Goal: Find contact information: Find contact information

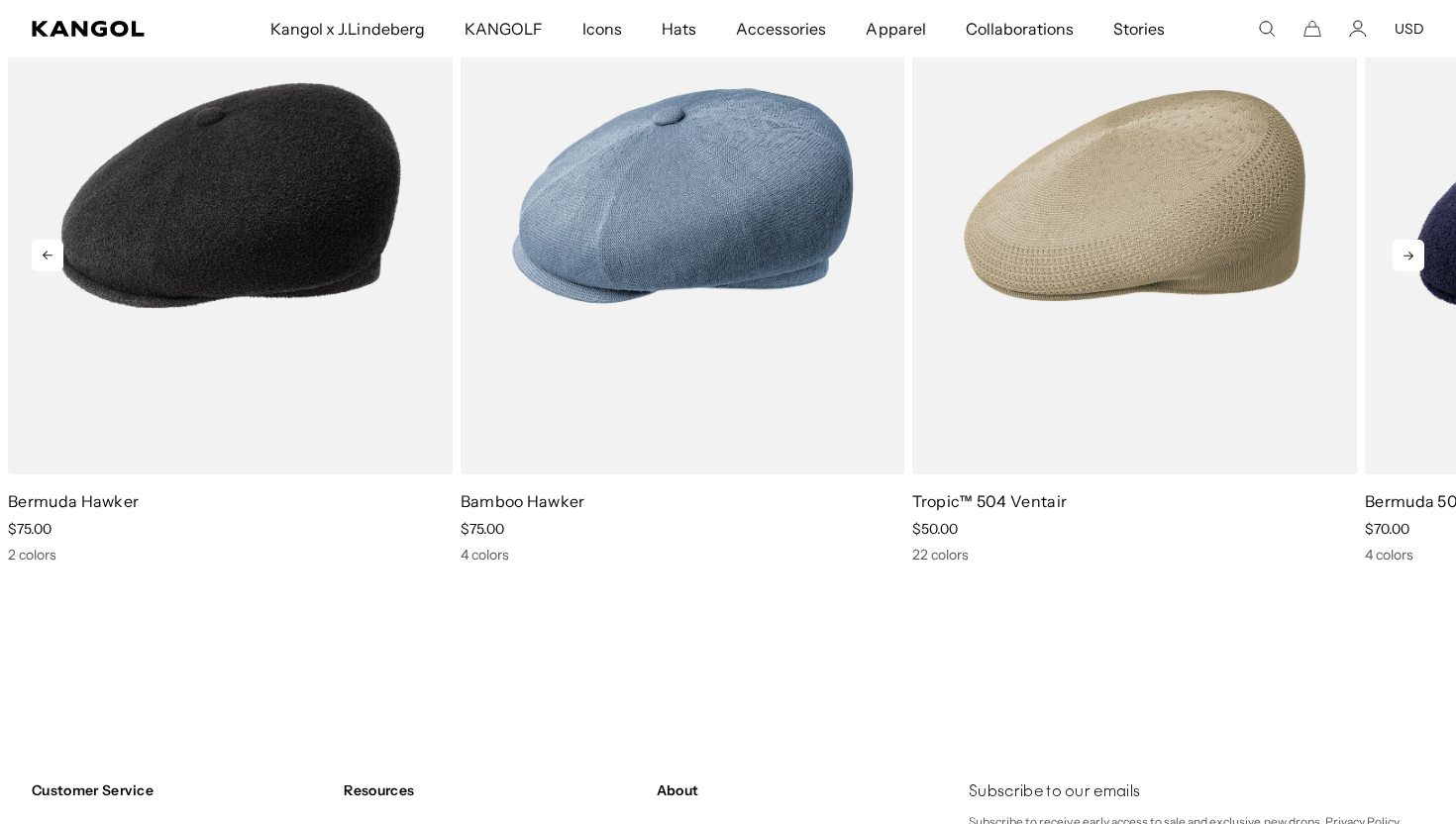
click at [1407, 246] on icon at bounding box center [1409, 256] width 32 height 32
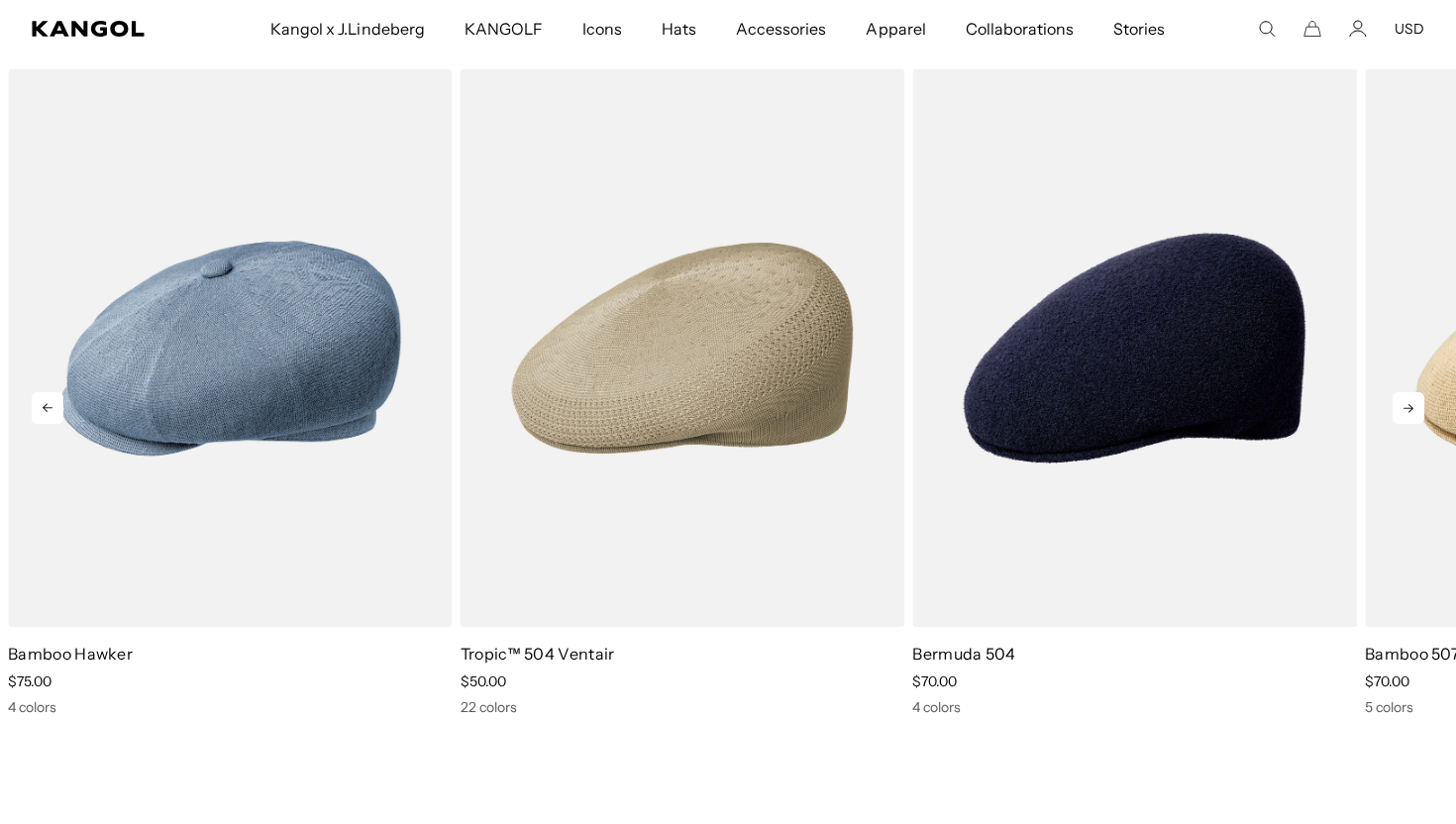
click at [1415, 400] on icon at bounding box center [1409, 408] width 32 height 32
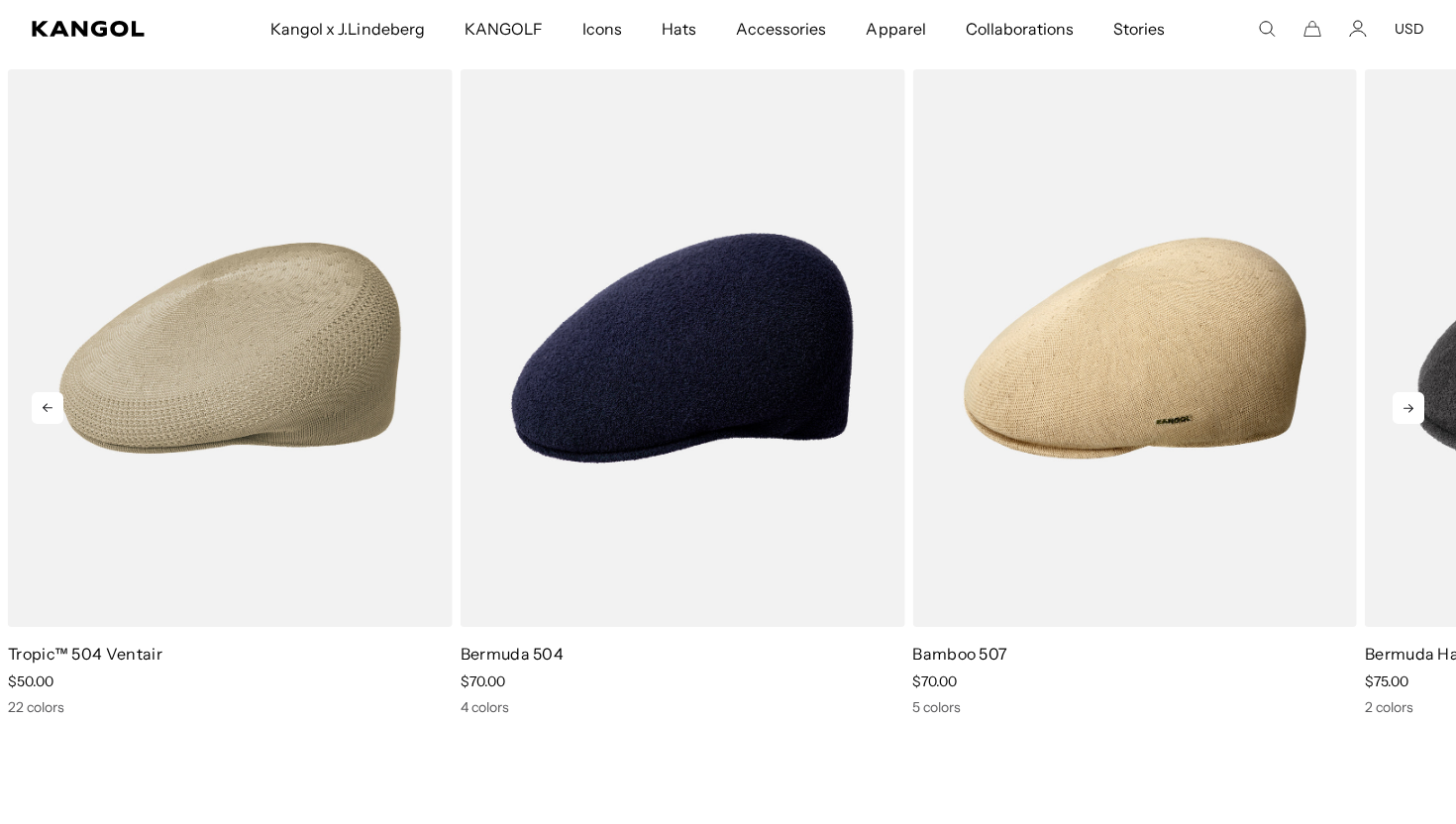
click at [1415, 400] on icon at bounding box center [1409, 408] width 32 height 32
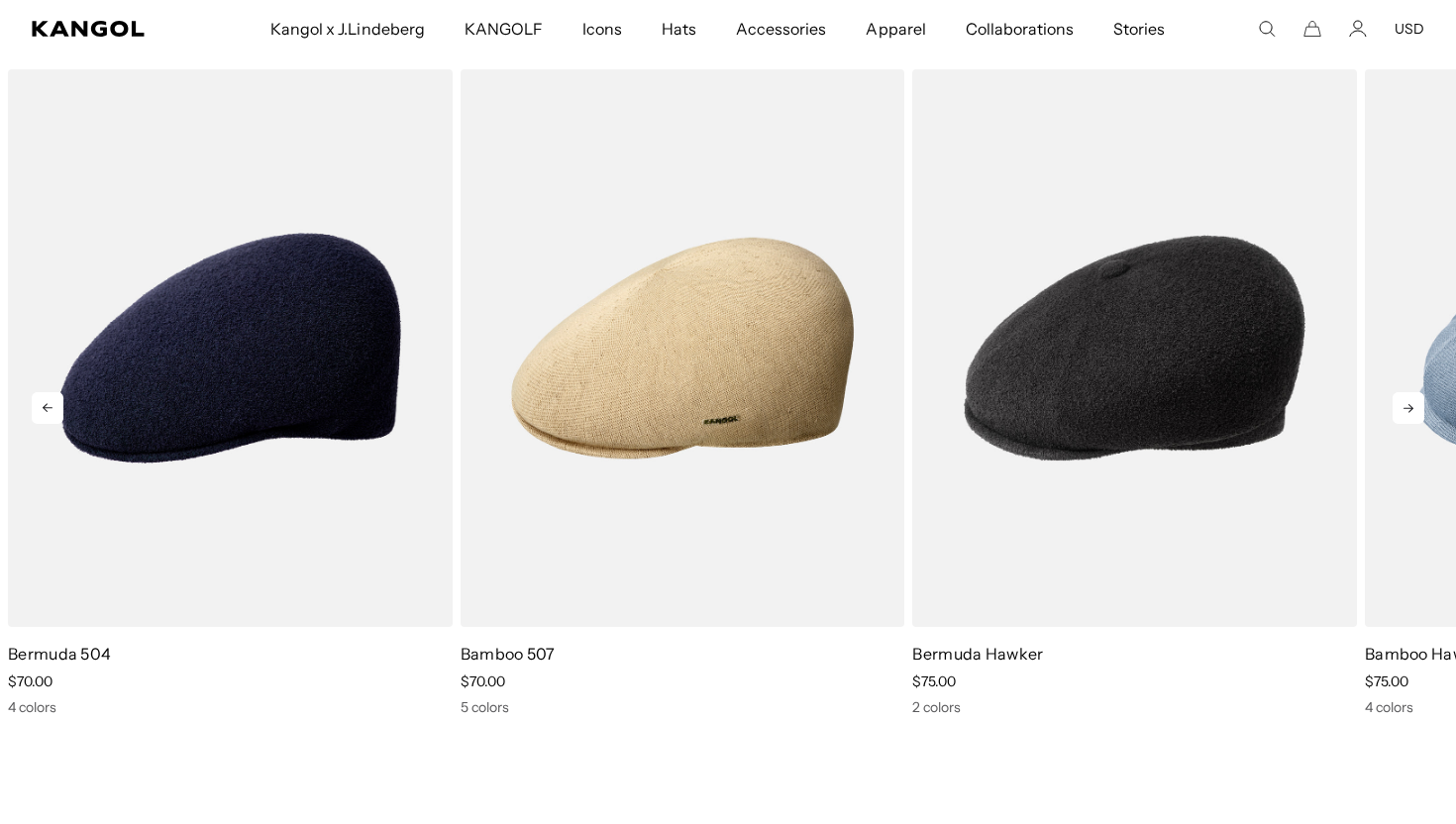
click at [1415, 400] on icon at bounding box center [1409, 408] width 32 height 32
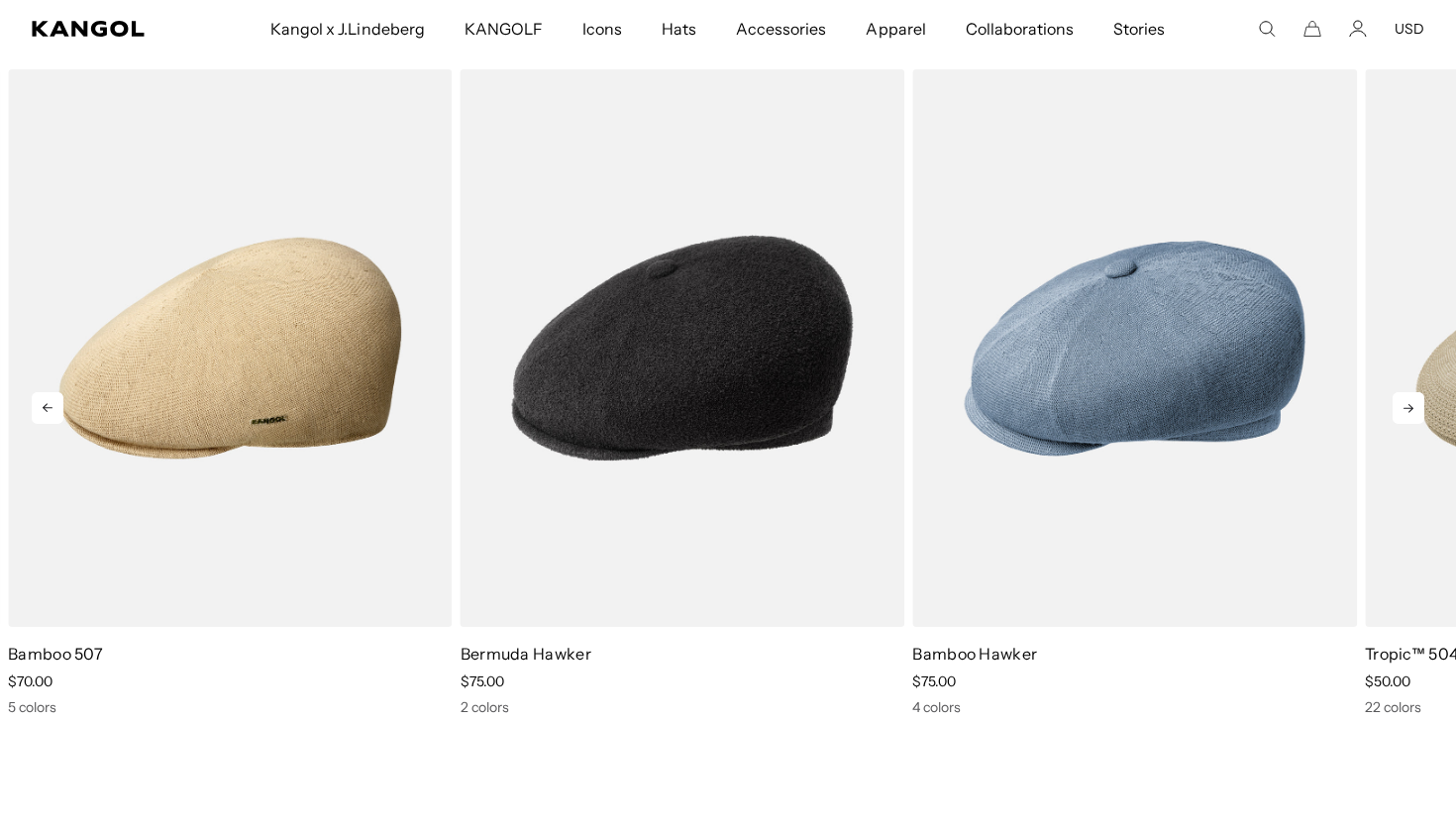
click at [1415, 400] on icon at bounding box center [1409, 408] width 32 height 32
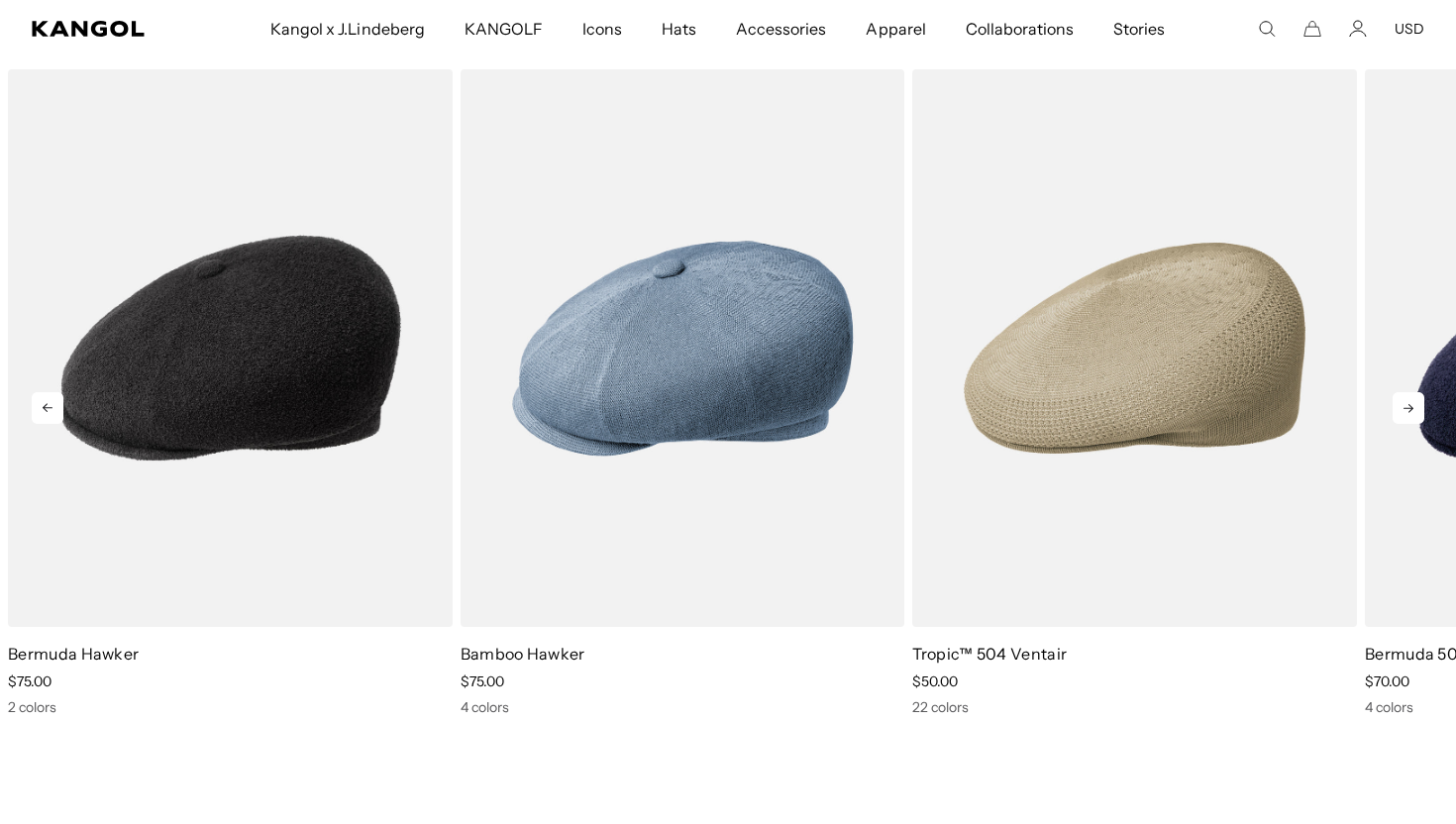
click at [1415, 400] on icon at bounding box center [1409, 408] width 32 height 32
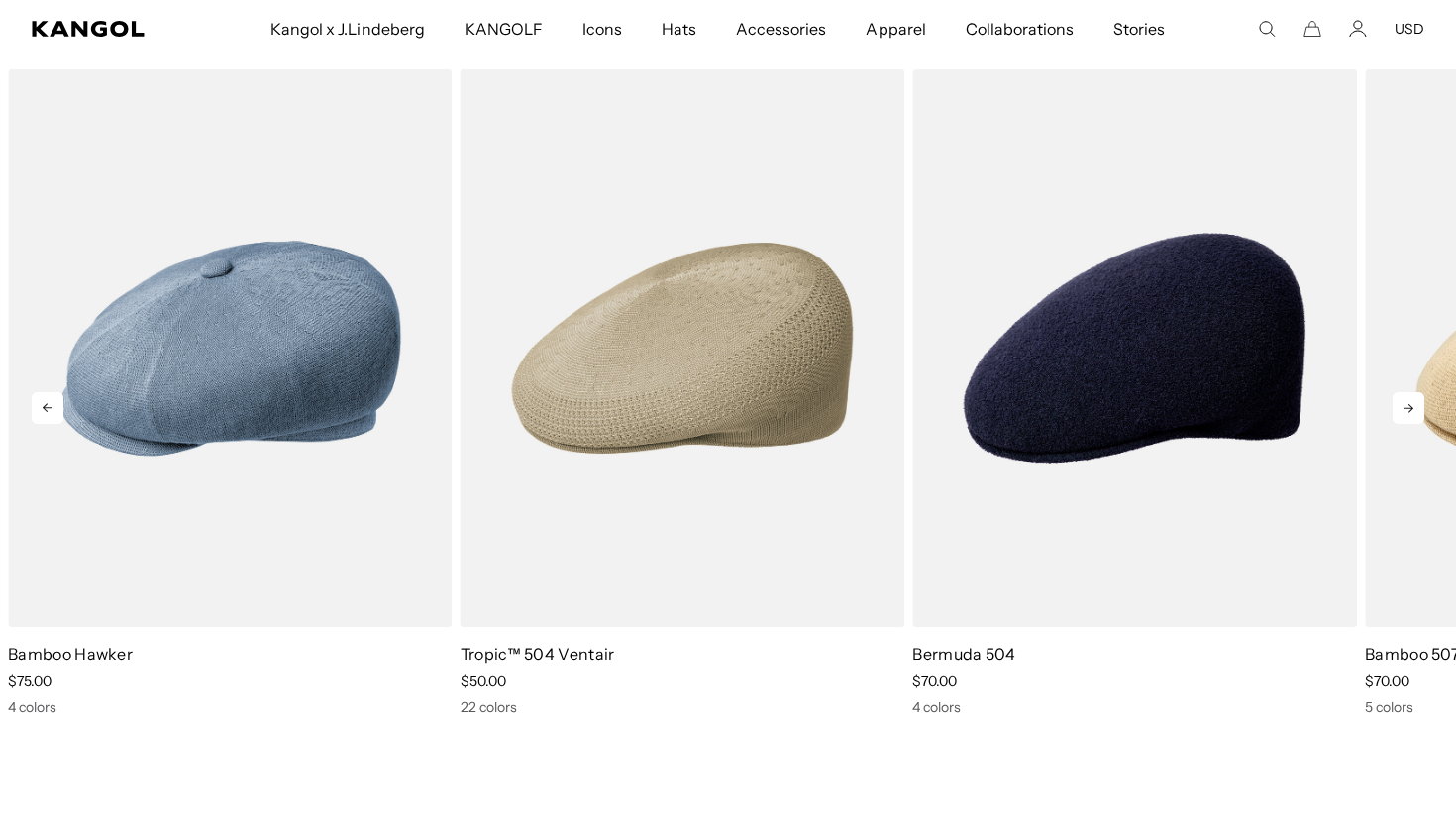
scroll to position [0, 408]
click at [1415, 400] on icon at bounding box center [1409, 408] width 32 height 32
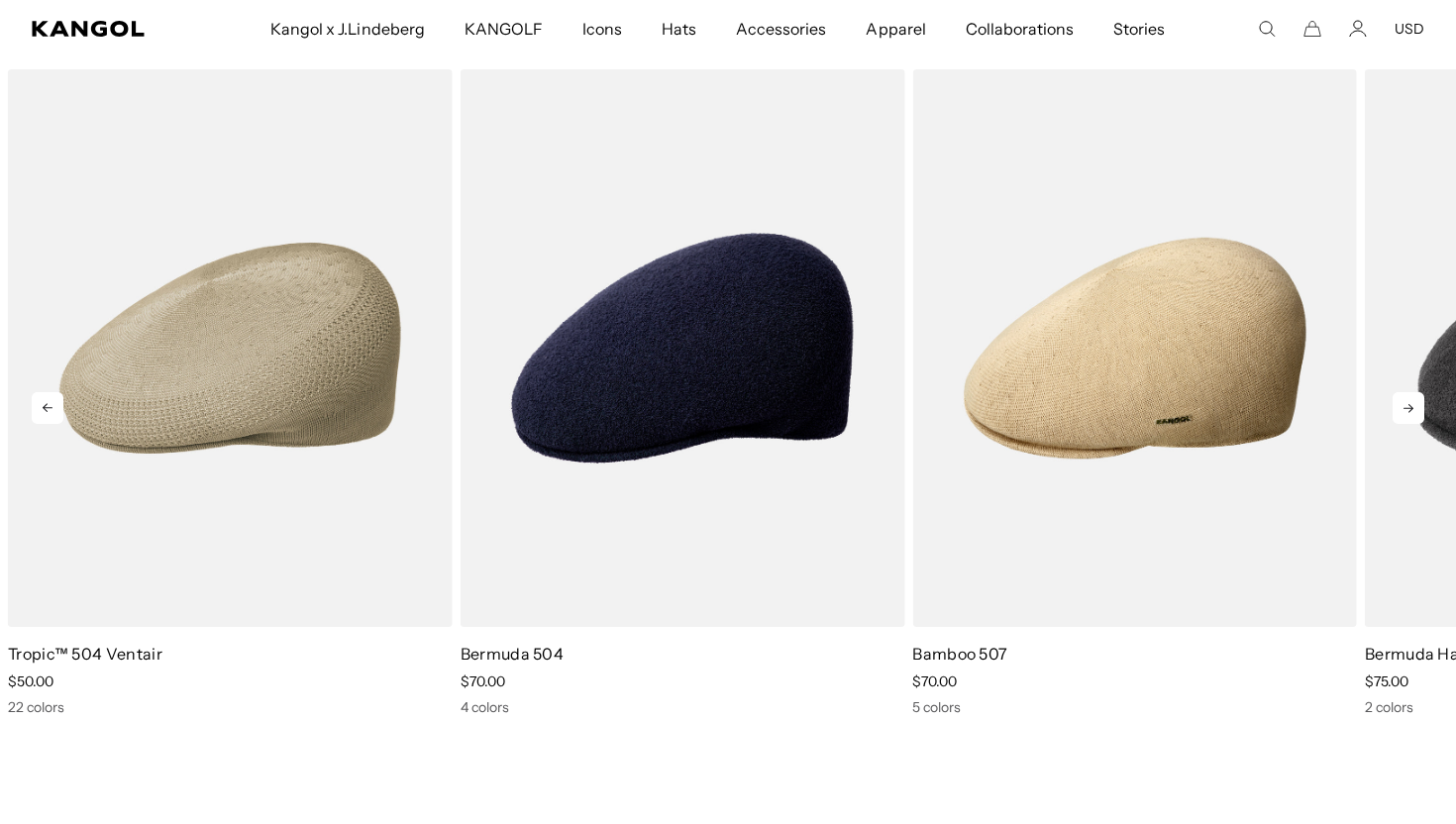
scroll to position [0, 0]
click at [1415, 400] on icon at bounding box center [1409, 408] width 32 height 32
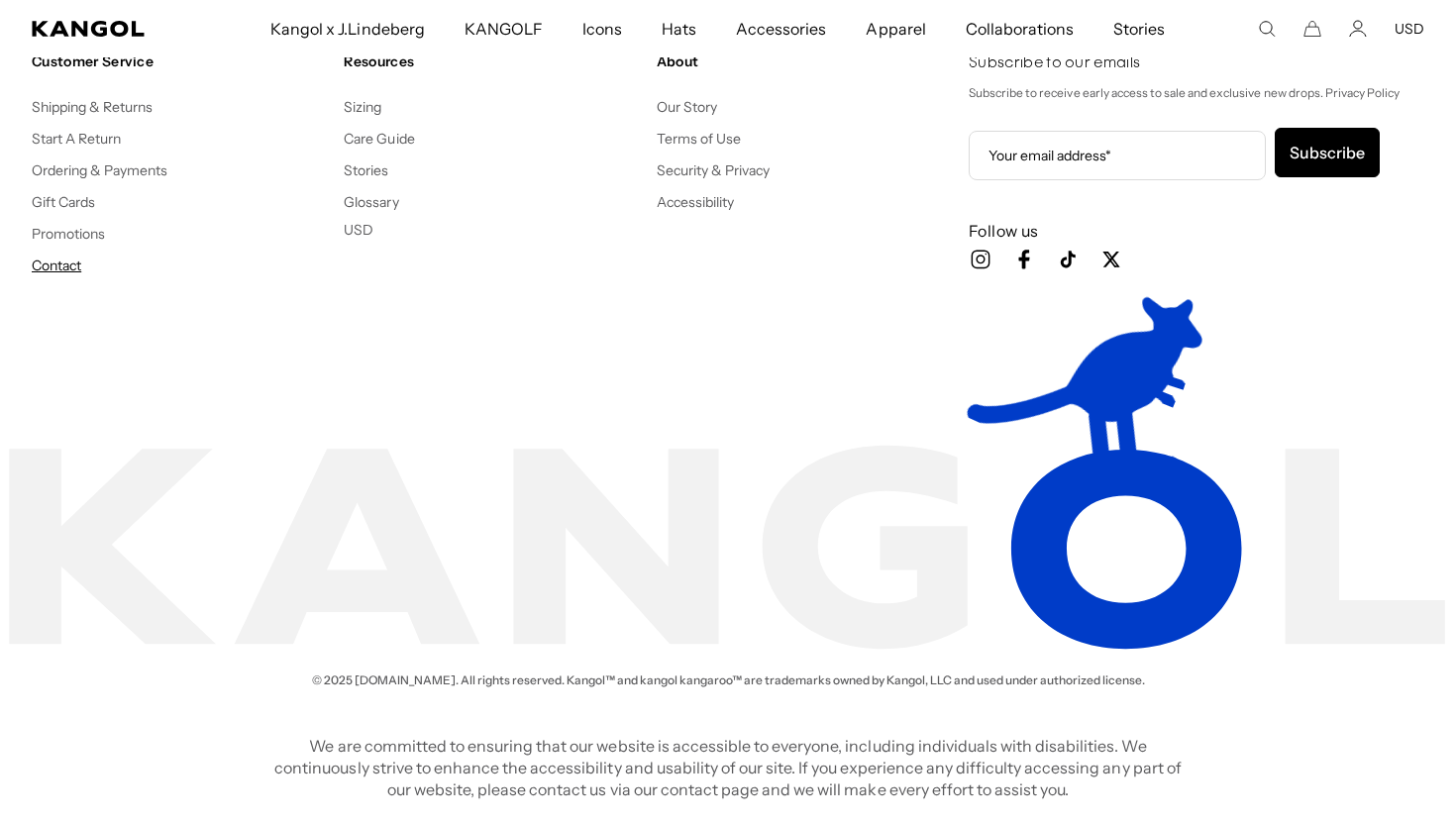
scroll to position [0, 408]
click at [74, 264] on link "Contact" at bounding box center [57, 266] width 50 height 18
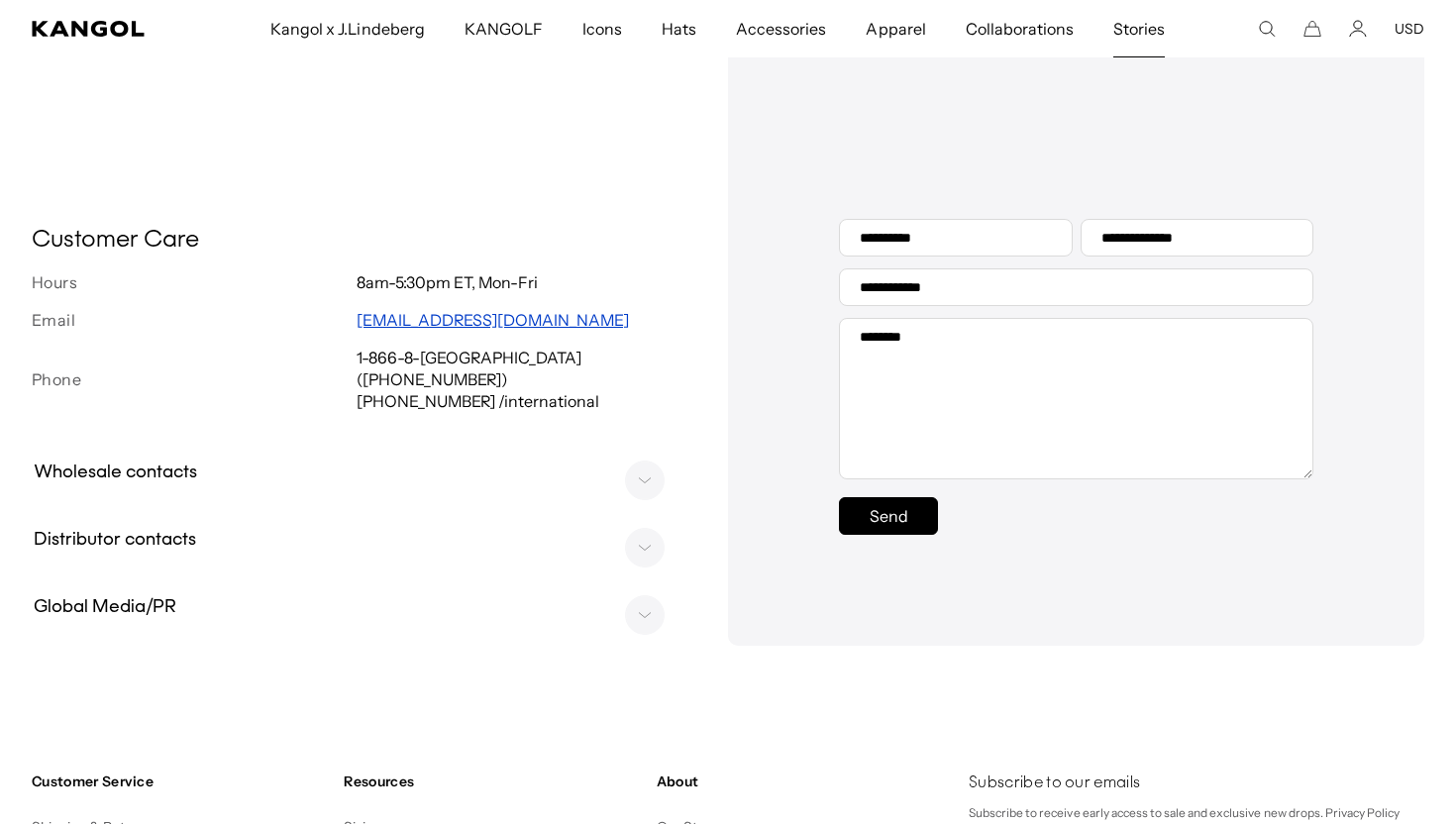
scroll to position [0, 408]
